Goal: Obtain resource: Obtain resource

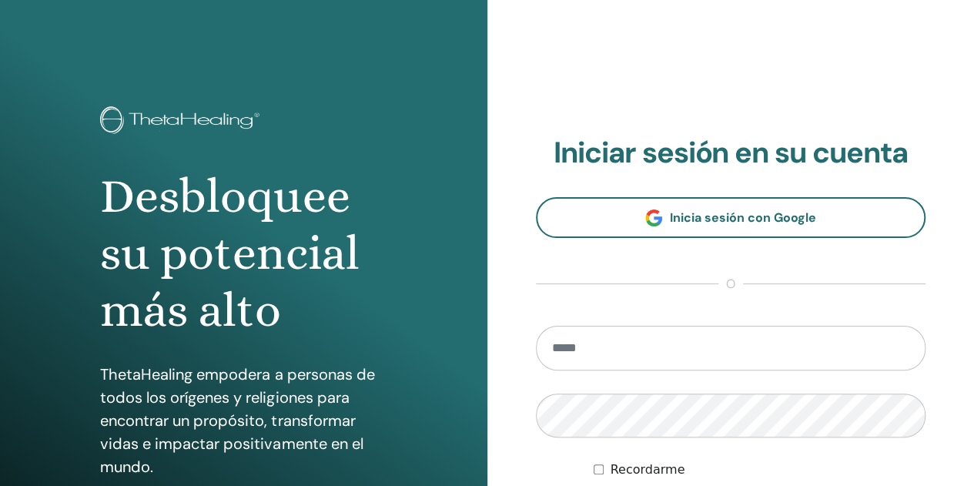
click at [610, 343] on input "email" at bounding box center [731, 348] width 390 height 45
type input "**********"
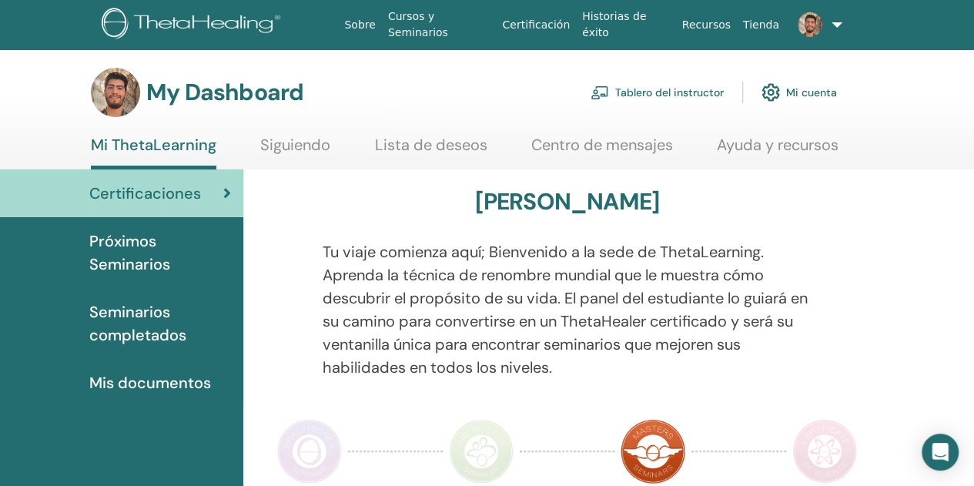
click at [673, 88] on link "Tablero del instructor" at bounding box center [656, 92] width 133 height 34
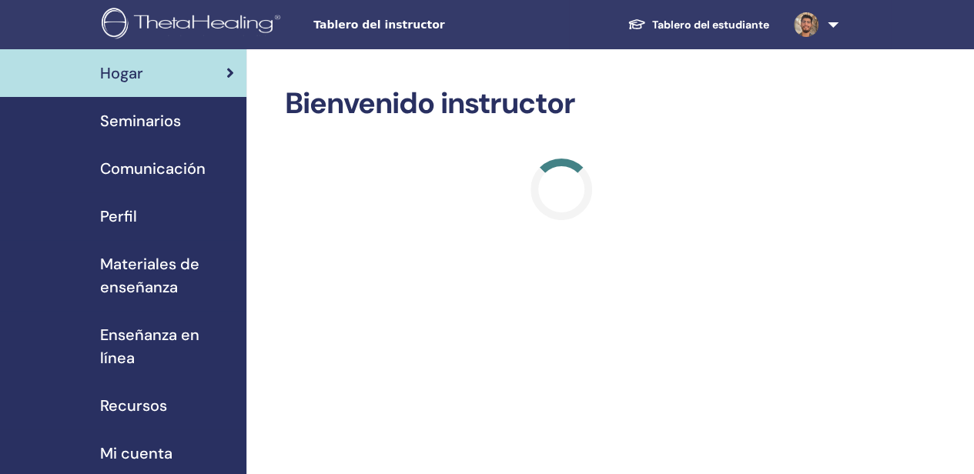
click at [169, 260] on span "Materiales de enseñanza" at bounding box center [167, 276] width 134 height 46
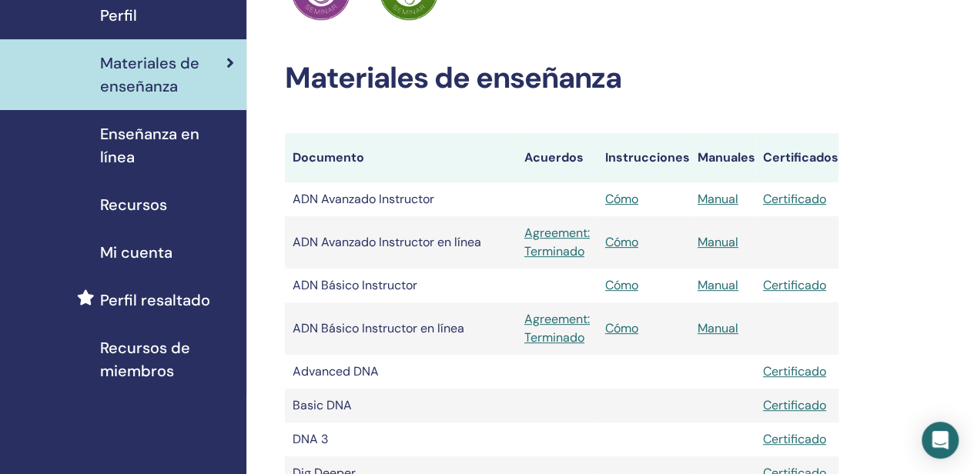
scroll to position [202, 0]
click at [411, 244] on td "ADN Avanzado Instructor en línea" at bounding box center [401, 242] width 232 height 52
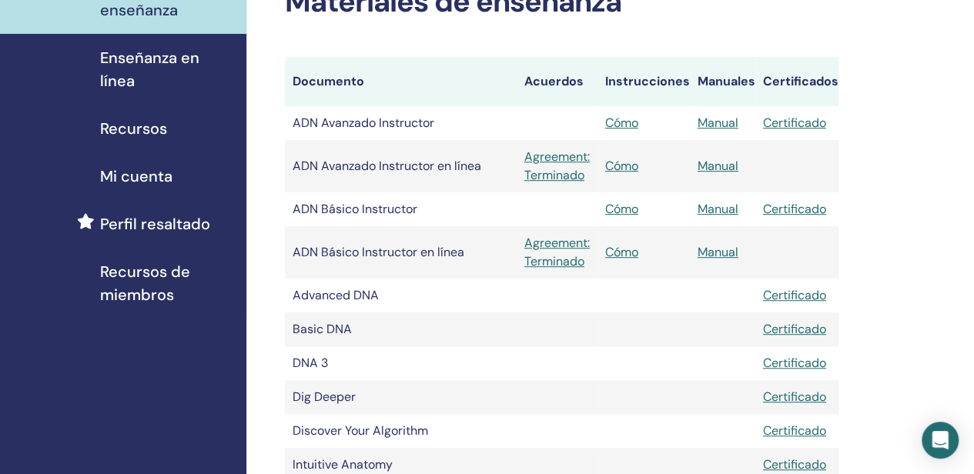
scroll to position [276, 0]
click at [726, 216] on link "Manual" at bounding box center [717, 210] width 41 height 16
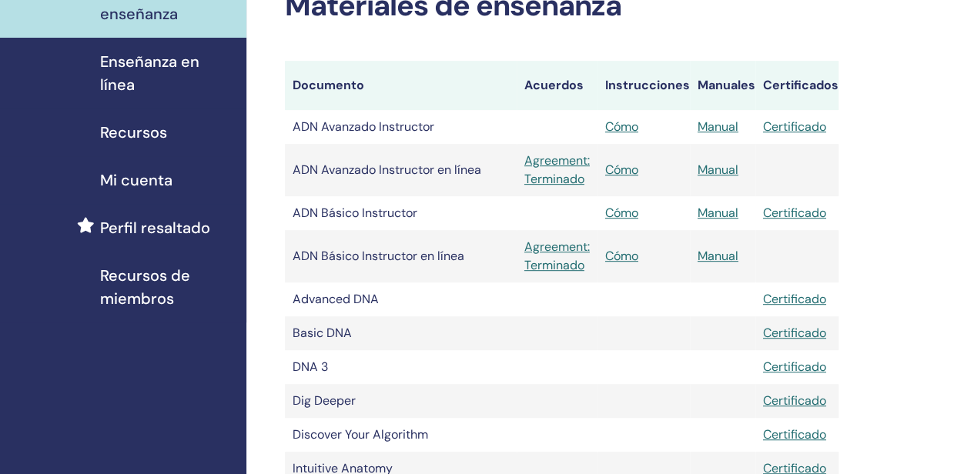
scroll to position [273, 0]
click at [732, 252] on link "Manual" at bounding box center [717, 256] width 41 height 16
